Goal: Task Accomplishment & Management: Use online tool/utility

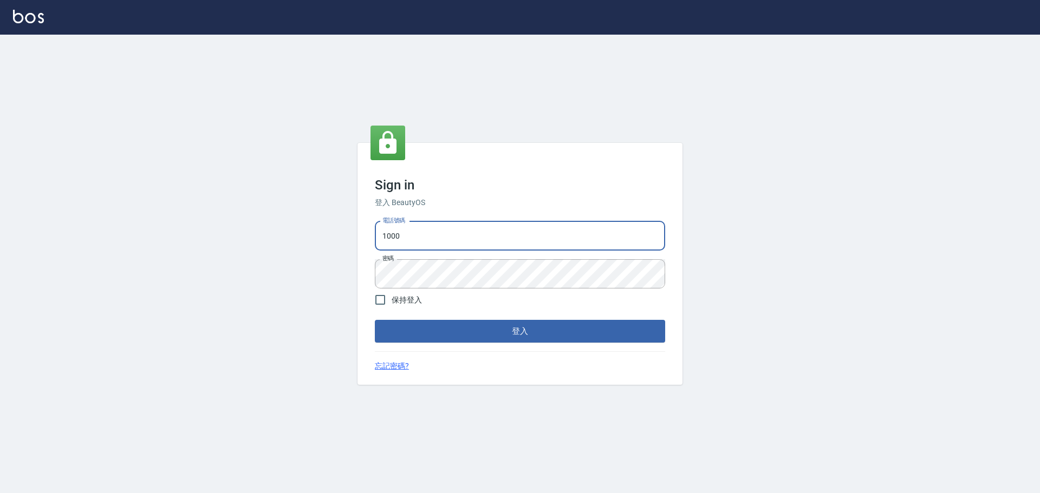
click at [437, 242] on input "1000" at bounding box center [520, 236] width 290 height 29
type input "0975350191"
click at [451, 330] on button "登入" at bounding box center [520, 331] width 290 height 23
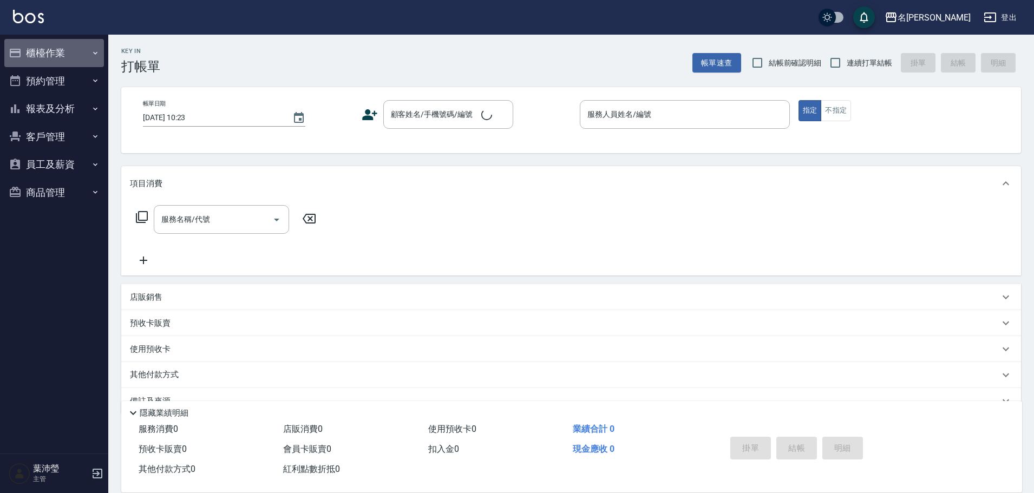
click at [32, 57] on button "櫃檯作業" at bounding box center [54, 53] width 100 height 28
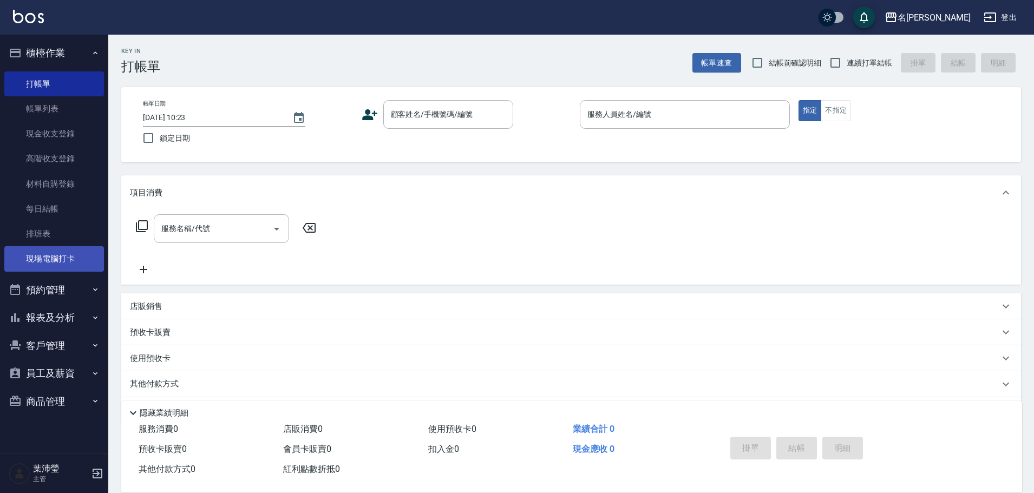
click at [66, 263] on link "現場電腦打卡" at bounding box center [54, 258] width 100 height 25
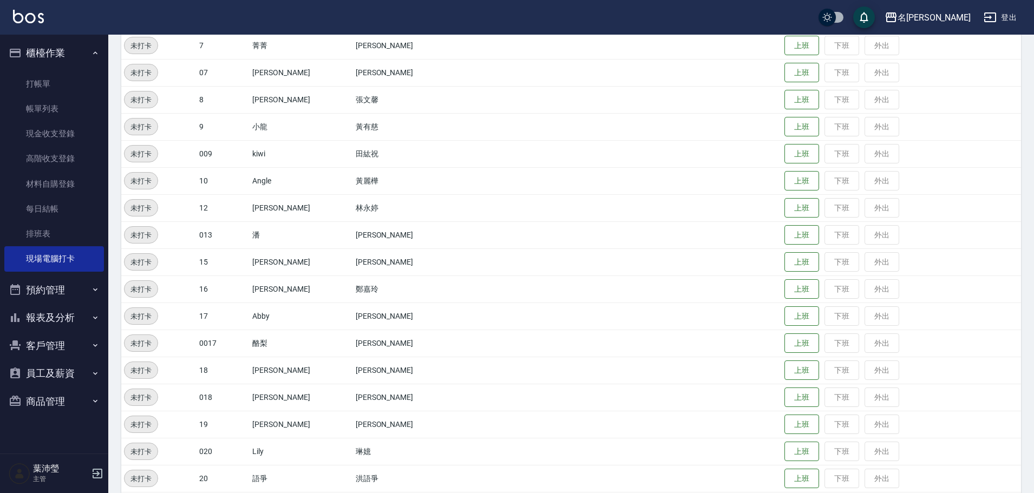
scroll to position [271, 0]
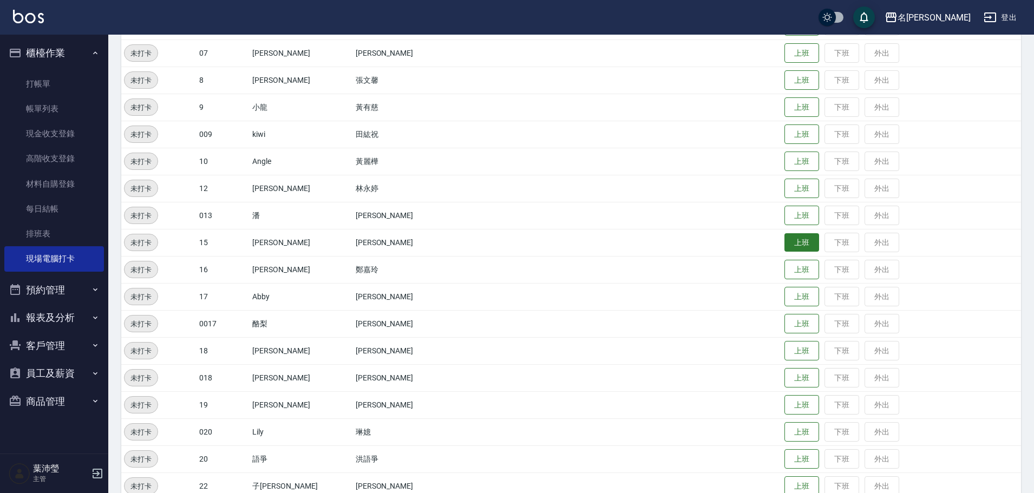
click at [796, 244] on button "上班" at bounding box center [802, 242] width 35 height 19
click at [792, 82] on button "上班" at bounding box center [802, 80] width 35 height 19
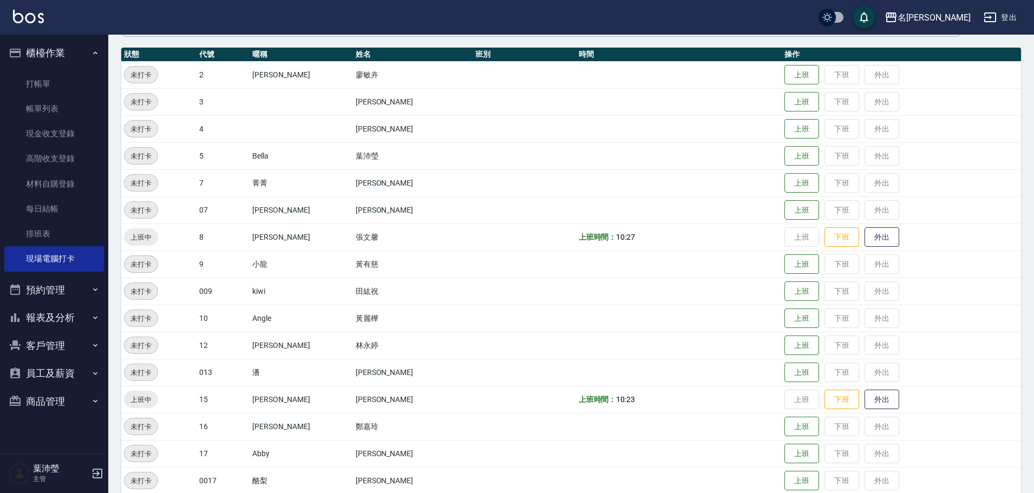
scroll to position [108, 0]
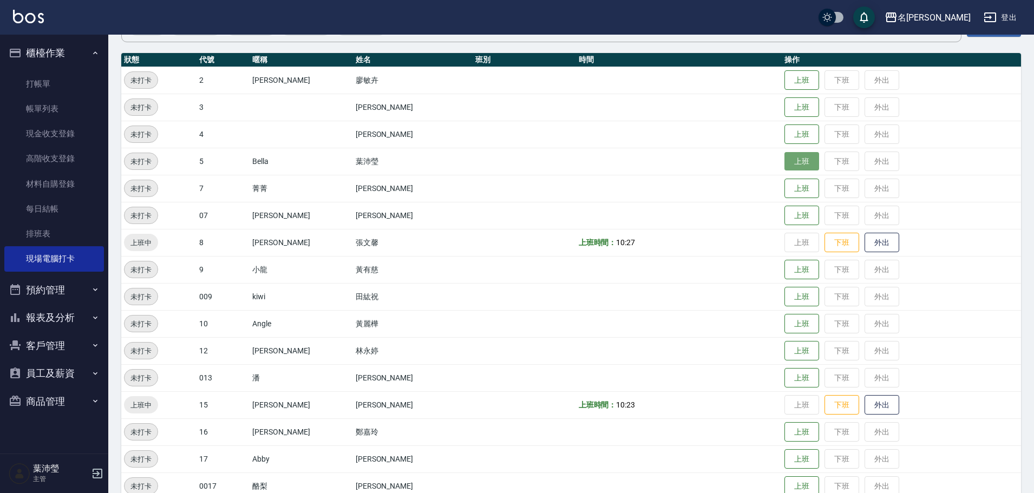
click at [785, 165] on button "上班" at bounding box center [802, 161] width 35 height 19
